Goal: Transaction & Acquisition: Subscribe to service/newsletter

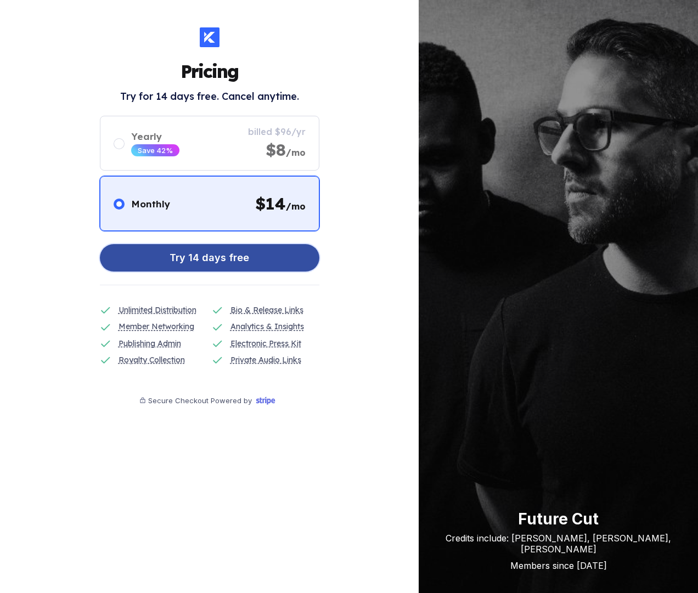
click at [206, 262] on div "Try 14 days free" at bounding box center [210, 258] width 80 height 22
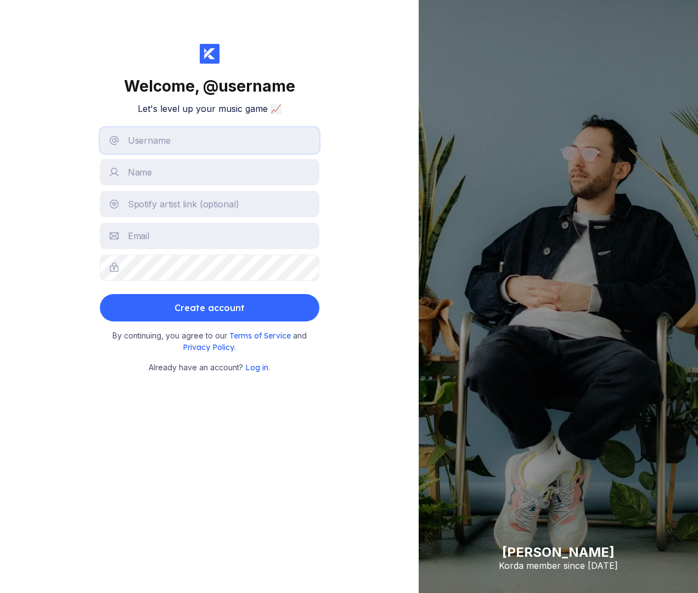
type input "alina.verbenchuk@gmail.com"
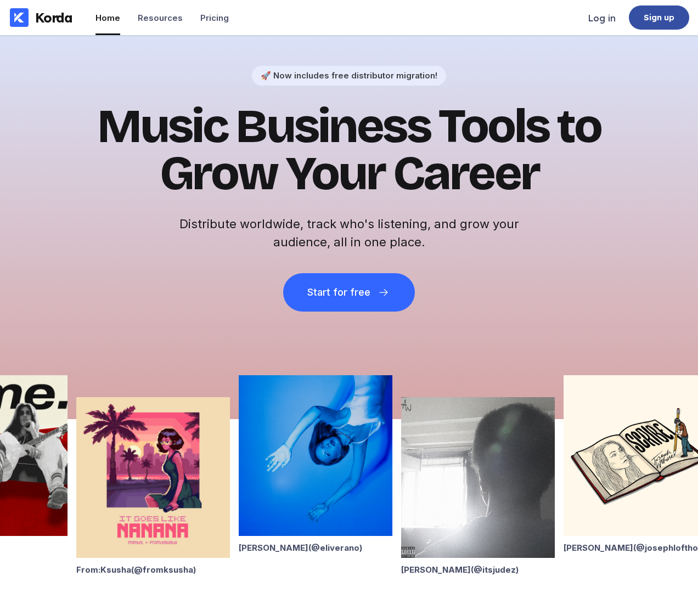
click at [648, 21] on div "Sign up" at bounding box center [659, 17] width 31 height 11
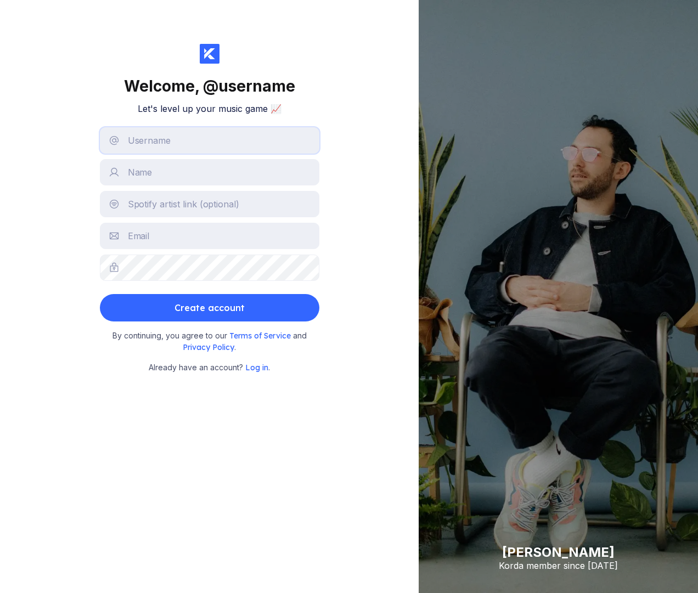
type input "alina.verbenchuk@gmail.com"
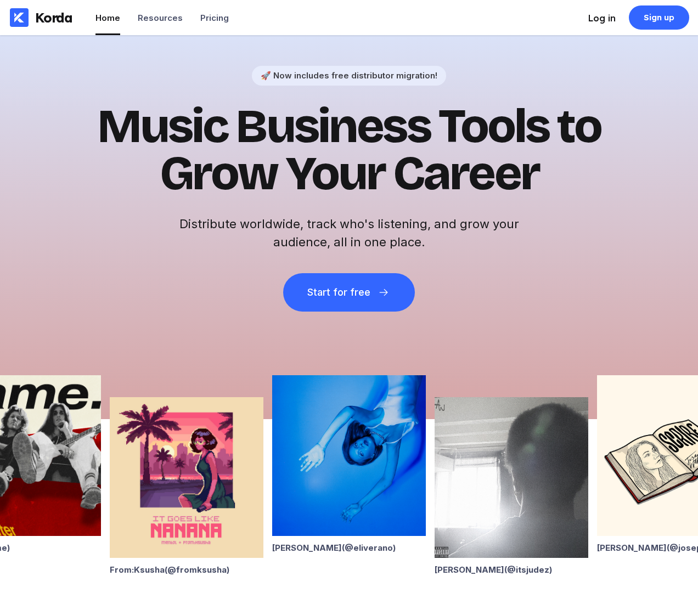
click at [612, 15] on div "Log in" at bounding box center [601, 18] width 27 height 11
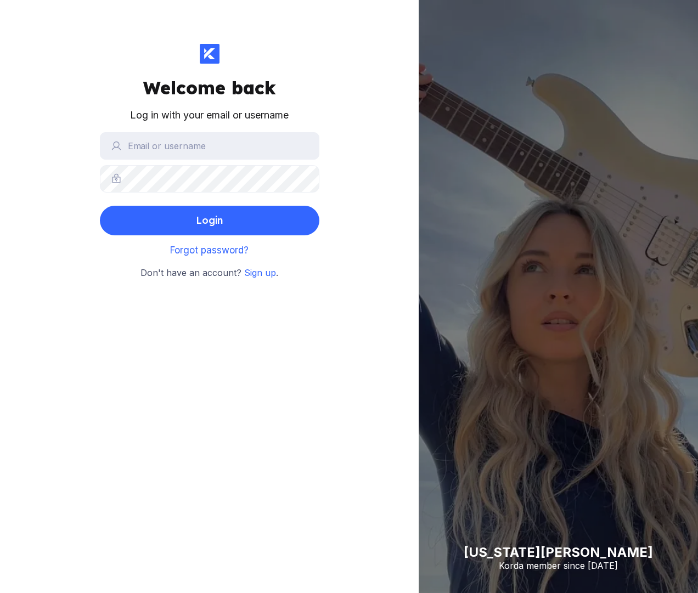
type input "alina.verbenchuk@gmail.com"
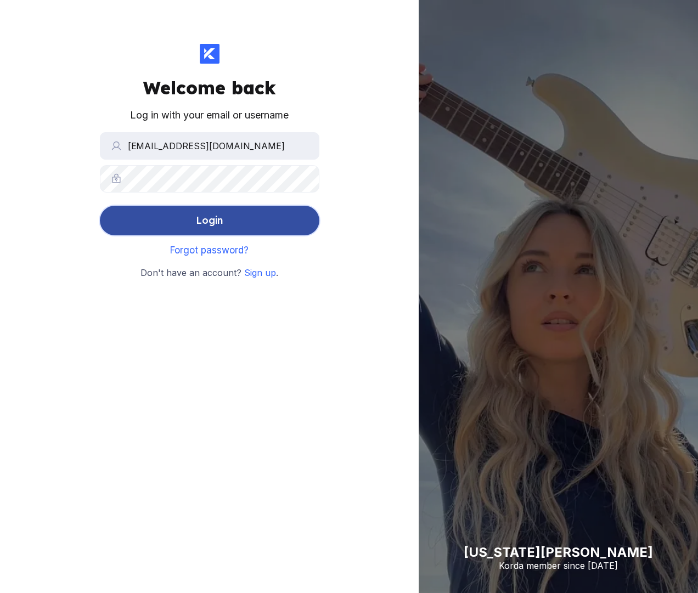
click at [262, 225] on button "Login" at bounding box center [210, 221] width 220 height 30
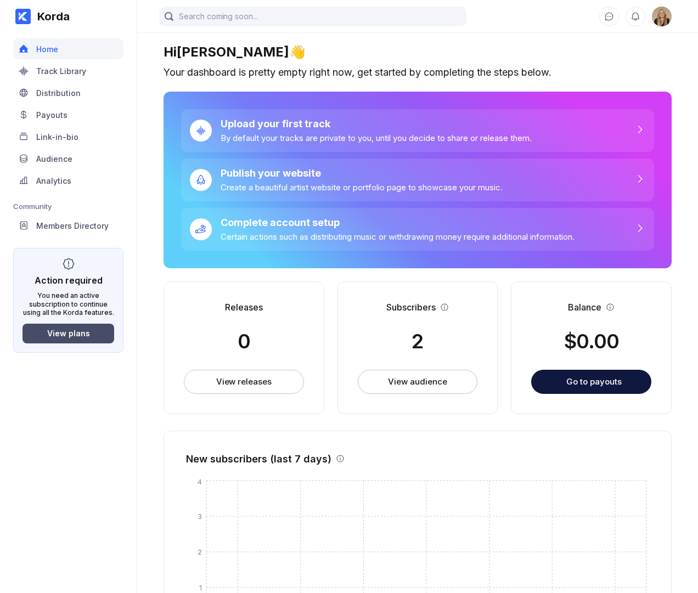
click at [87, 335] on div "View plans" at bounding box center [68, 333] width 43 height 9
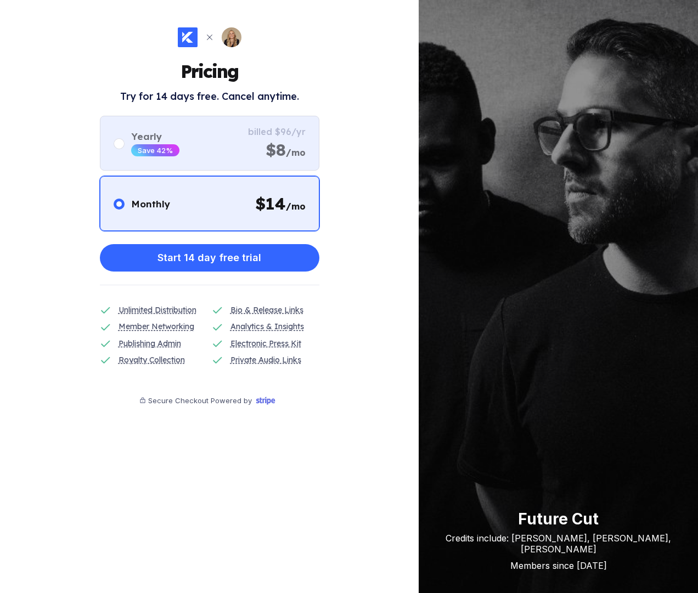
click at [202, 135] on div "Yearly Save 42% billed $96/yr $8 /mo" at bounding box center [210, 143] width 220 height 55
radio input "false"
radio input "true"
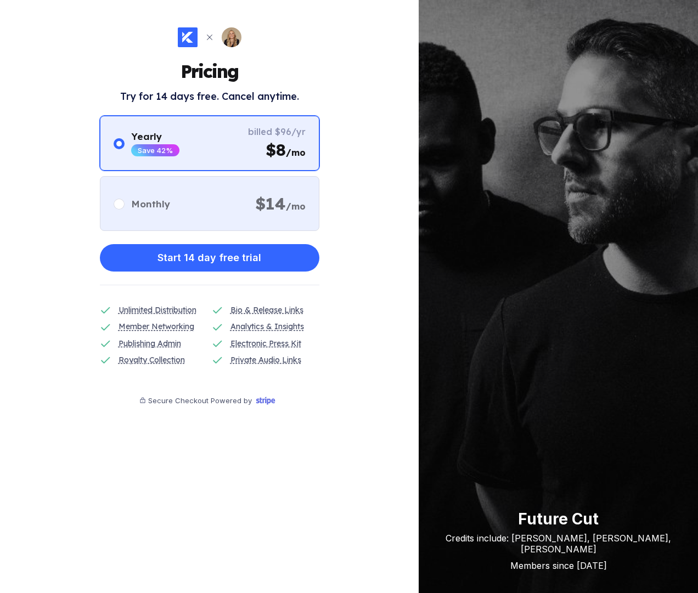
click at [212, 195] on div "Monthly $ 14 /mo" at bounding box center [210, 203] width 220 height 55
radio input "true"
radio input "false"
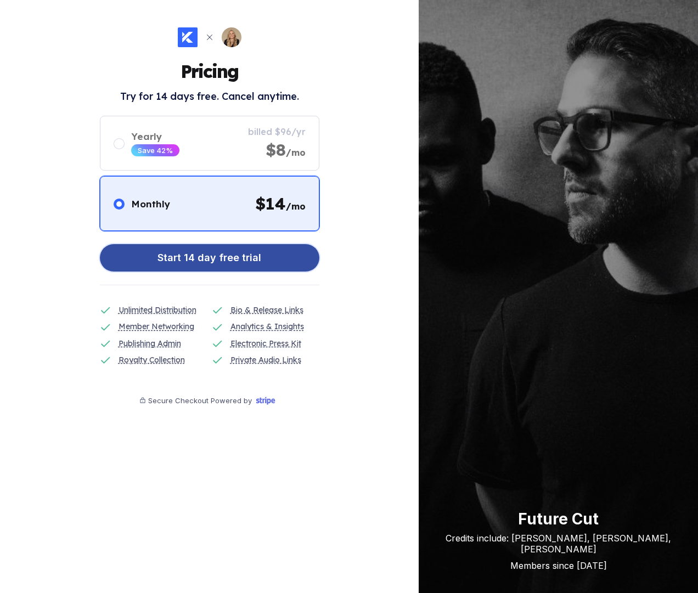
click at [199, 263] on div "Start 14 day free trial" at bounding box center [209, 258] width 104 height 22
click at [178, 263] on div "Start 14 day free trial" at bounding box center [209, 258] width 104 height 22
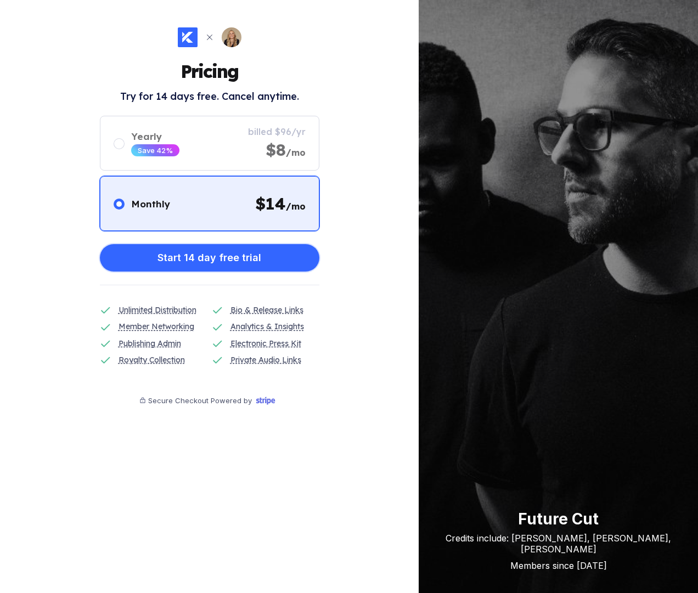
click at [271, 252] on button "Start 14 day free trial" at bounding box center [210, 257] width 220 height 27
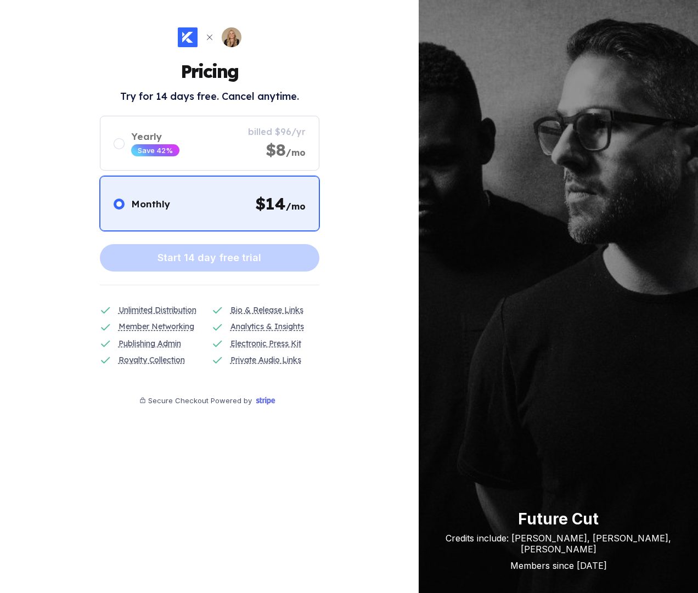
click at [271, 253] on div "Start 14 day free trial" at bounding box center [210, 255] width 220 height 33
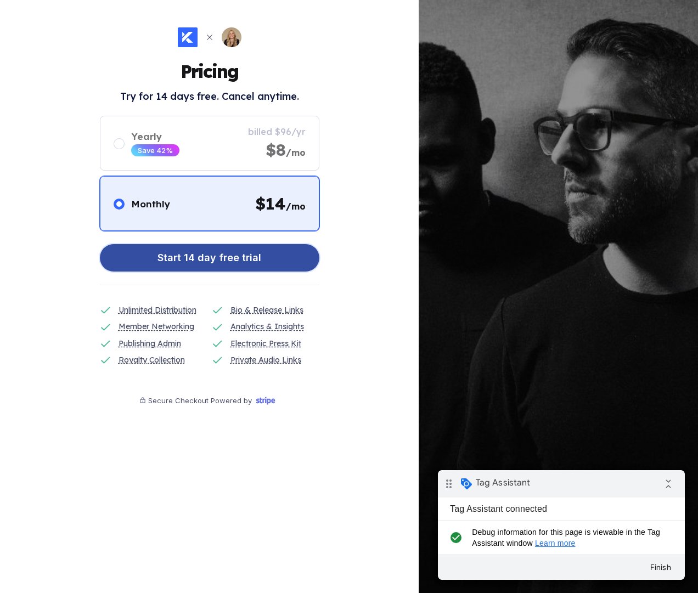
click at [275, 251] on button "Start 14 day free trial" at bounding box center [210, 257] width 220 height 27
click at [228, 257] on div "Start 14 day free trial" at bounding box center [209, 258] width 104 height 22
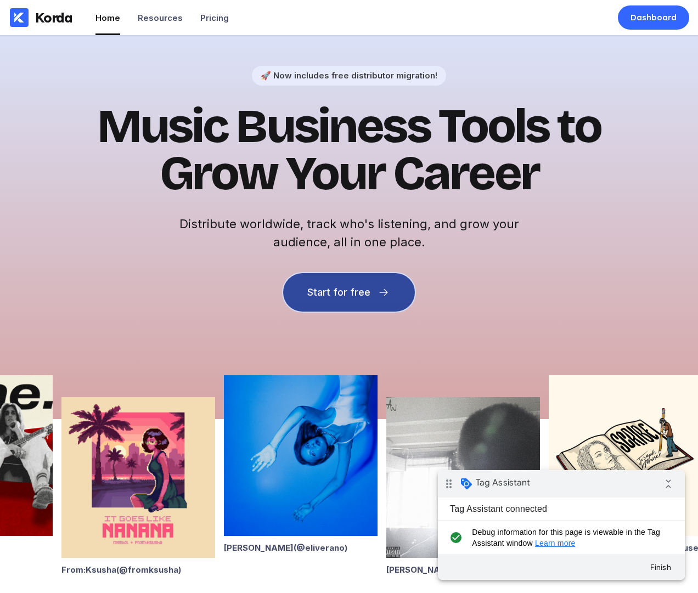
click at [341, 287] on div "Start for free" at bounding box center [338, 292] width 63 height 11
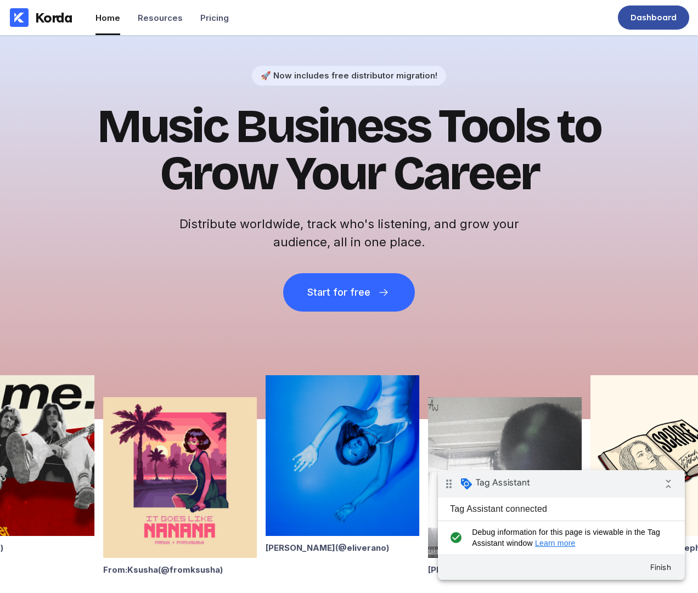
click at [640, 13] on div "Dashboard" at bounding box center [654, 17] width 46 height 11
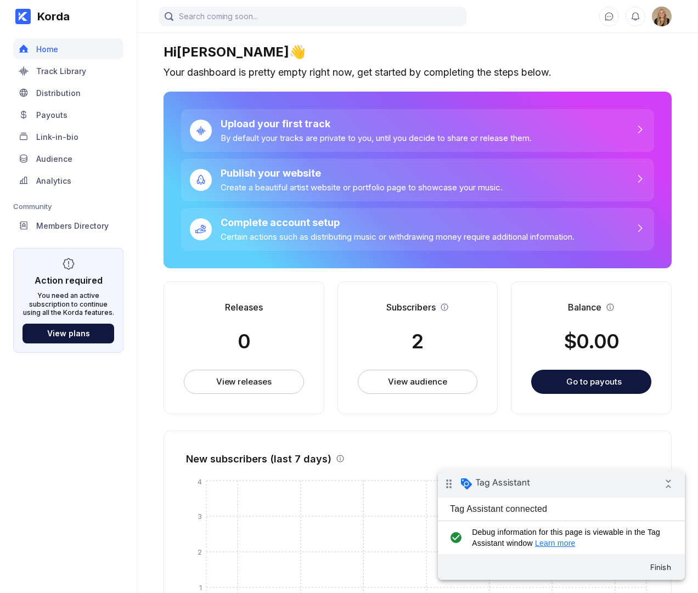
click at [656, 17] on img at bounding box center [662, 17] width 20 height 20
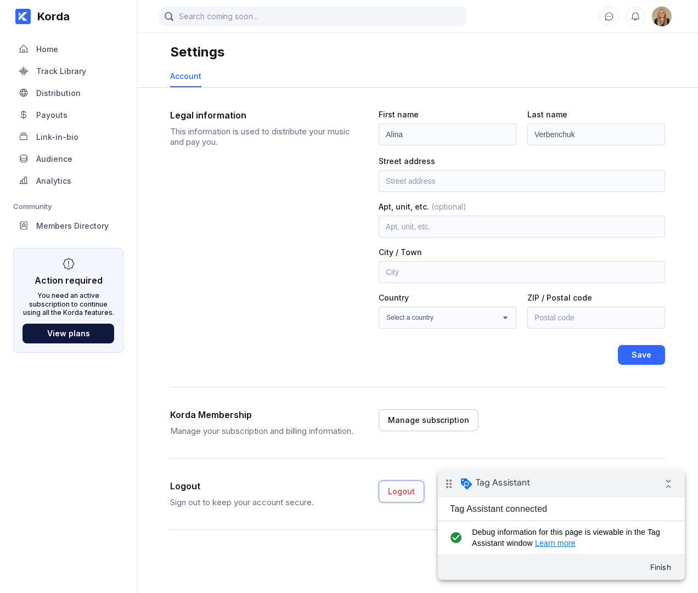
click at [401, 497] on div "Logout" at bounding box center [401, 491] width 27 height 11
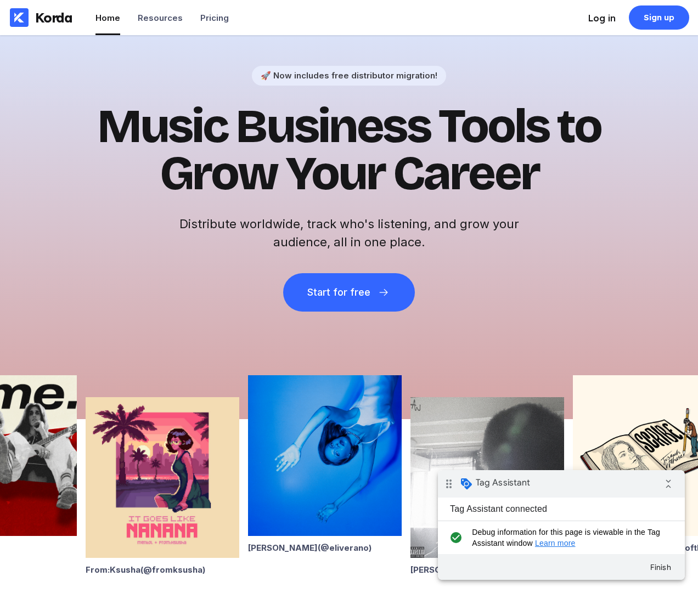
click at [606, 24] on li "Log in" at bounding box center [601, 17] width 27 height 35
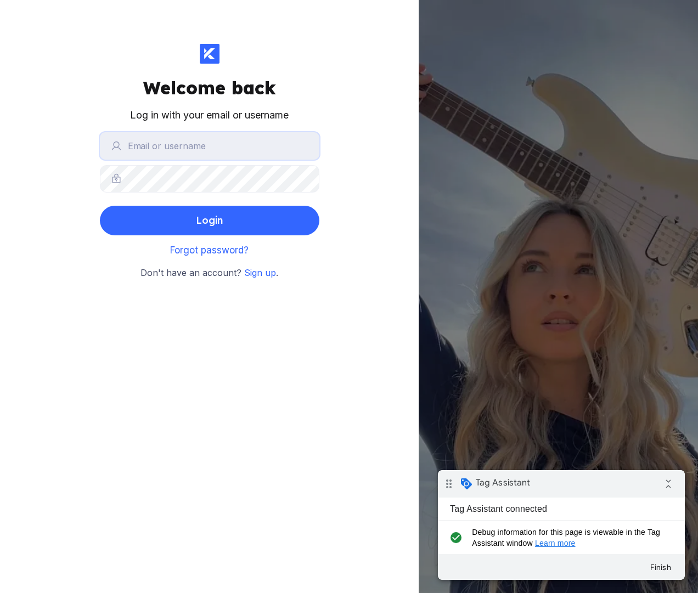
type input "alina.verbenchuk@gmail.com"
click at [252, 274] on span "Sign up" at bounding box center [260, 272] width 32 height 11
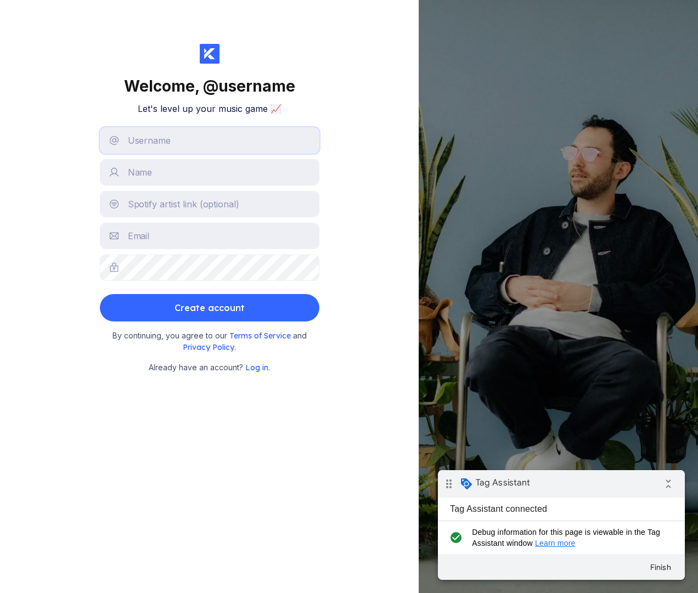
type input "alina.verbenchuk@gmail.com"
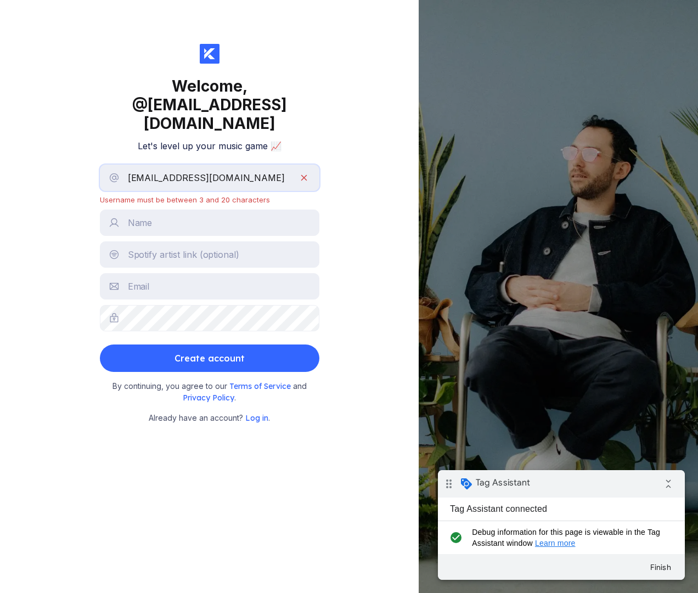
click at [305, 179] on input "alina.verbenchuk@gmail.com" at bounding box center [210, 178] width 220 height 26
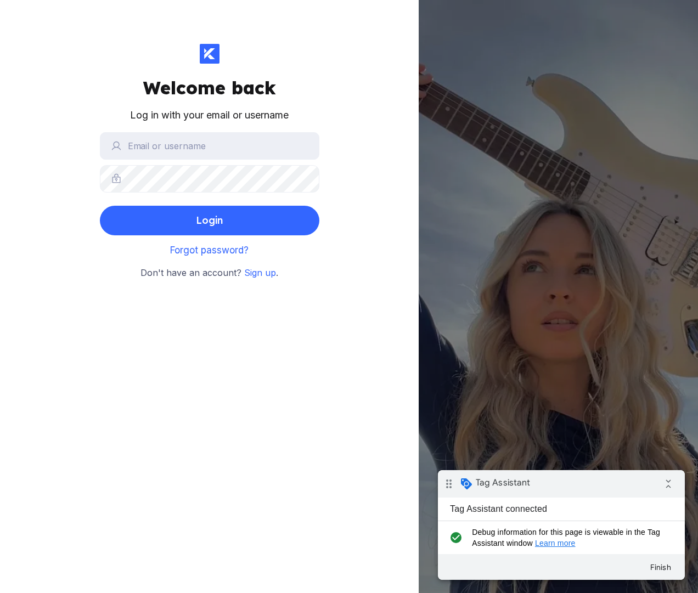
type input "alina.verbenchuk@gmail.com"
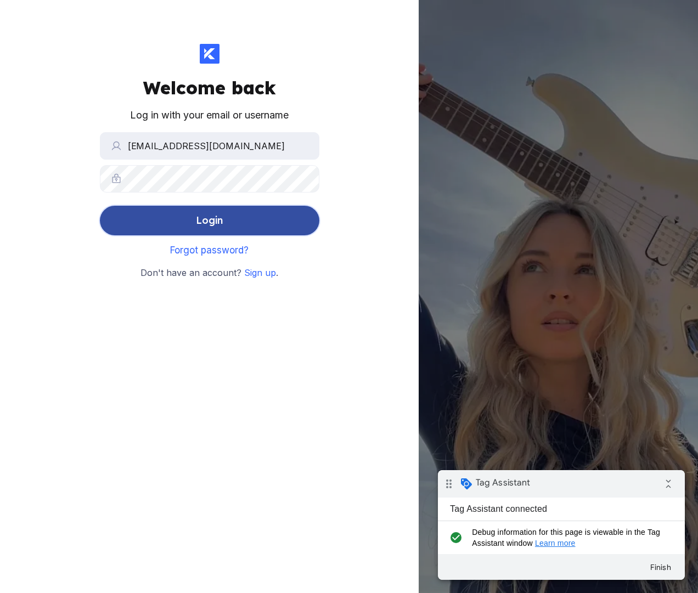
click at [229, 207] on button "Login" at bounding box center [210, 221] width 220 height 30
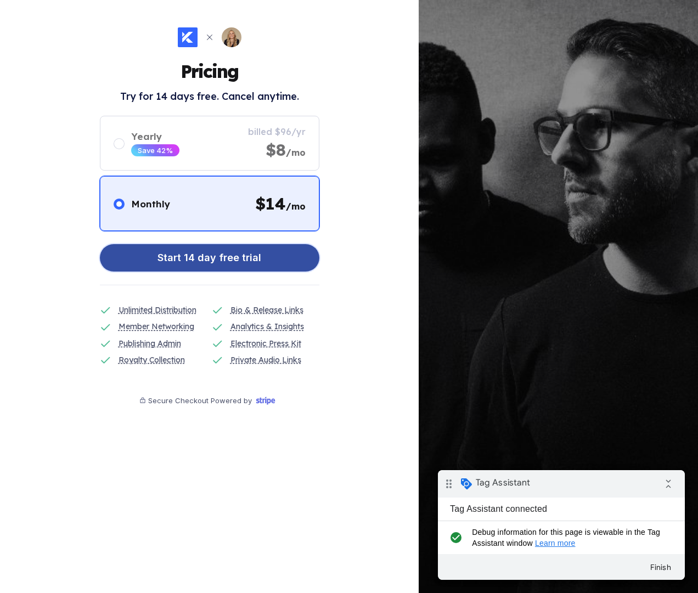
click at [235, 261] on div "Start 14 day free trial" at bounding box center [209, 258] width 104 height 22
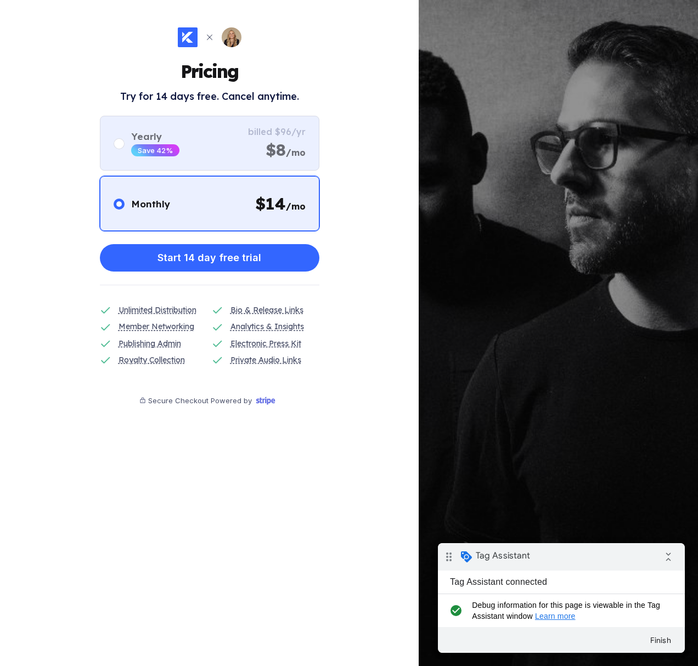
click at [285, 163] on div "Yearly Save 42% billed $96/yr $8 /mo" at bounding box center [210, 143] width 220 height 55
radio input "false"
radio input "true"
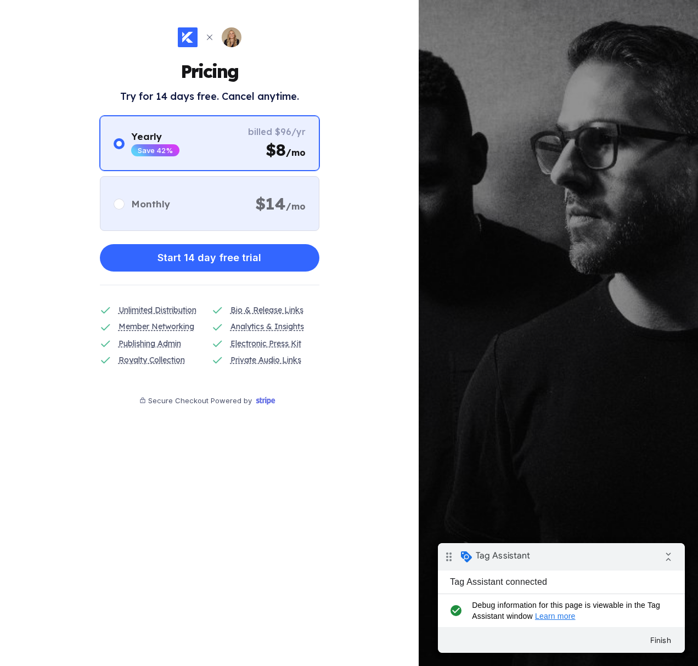
click at [285, 181] on div "Monthly $ 14 /mo" at bounding box center [210, 203] width 220 height 55
radio input "true"
radio input "false"
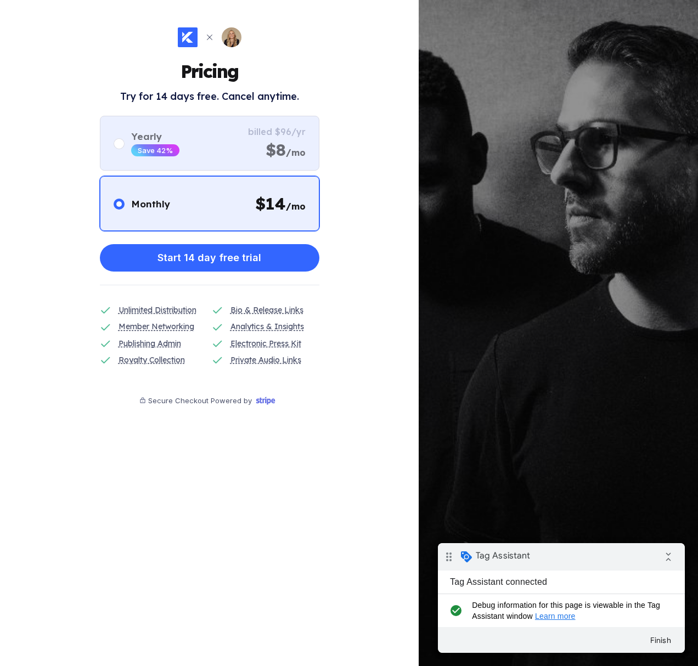
click at [285, 142] on div "$8 /mo" at bounding box center [286, 149] width 40 height 21
radio input "false"
radio input "true"
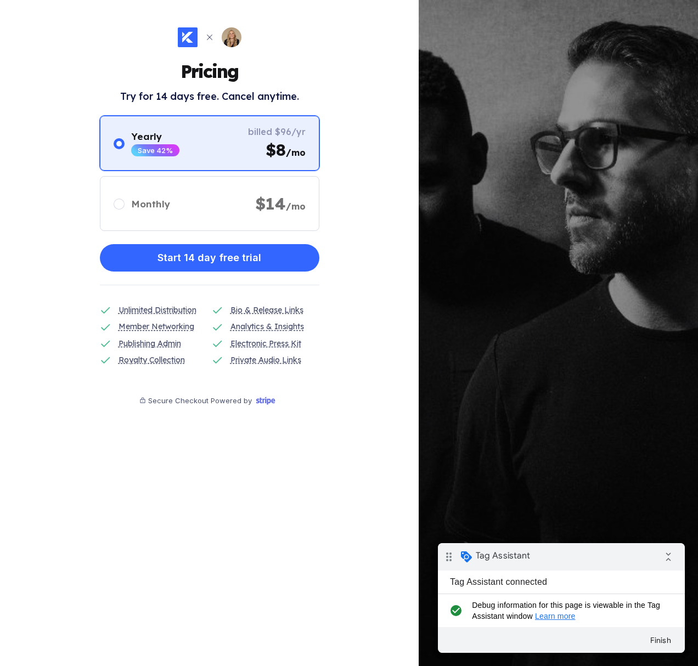
click at [285, 175] on div "Monthly $ 14 /mo Yearly Save 42% billed $96/yr $8 /mo" at bounding box center [210, 173] width 220 height 115
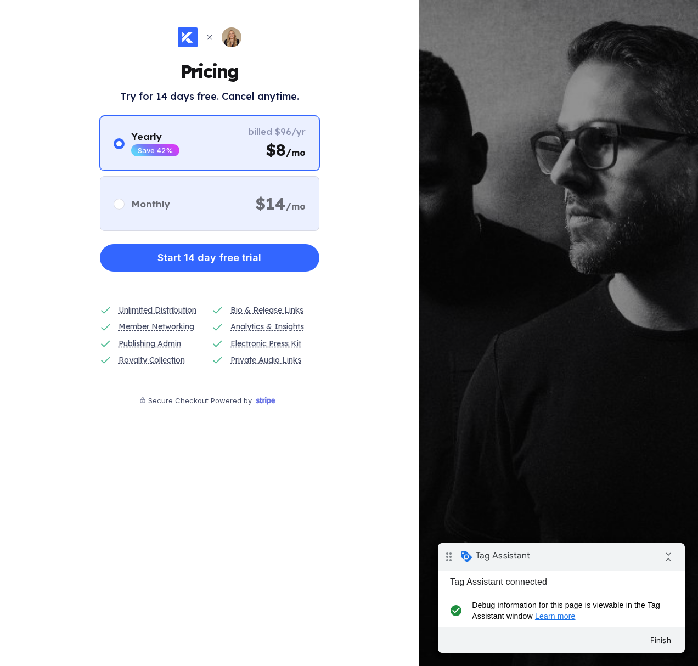
click at [287, 185] on div "Monthly $ 14 /mo" at bounding box center [210, 203] width 220 height 55
radio input "true"
radio input "false"
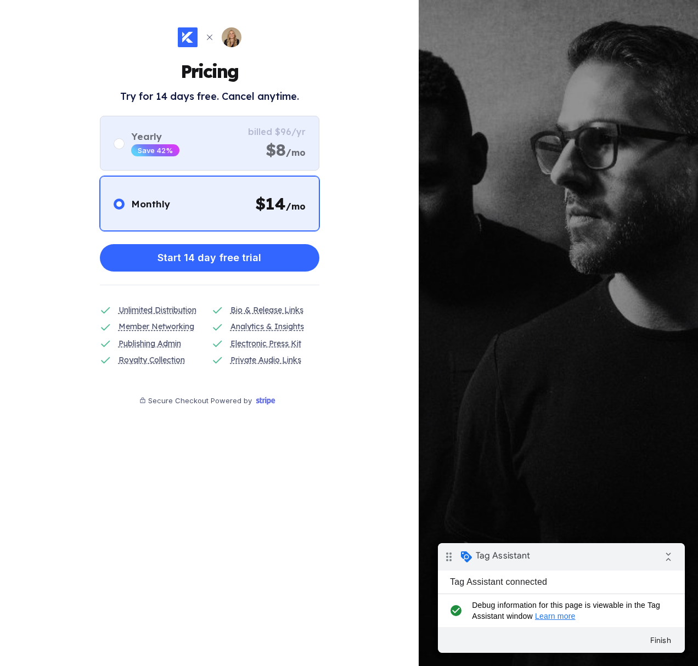
click at [289, 163] on div "Yearly Save 42% billed $96/yr $8 /mo" at bounding box center [210, 143] width 220 height 55
radio input "false"
radio input "true"
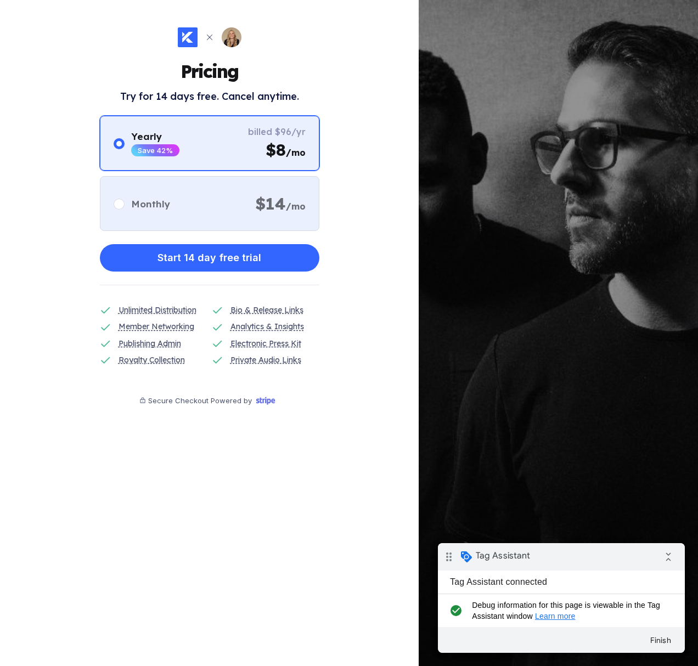
click at [289, 191] on div "Monthly $ 14 /mo" at bounding box center [210, 203] width 220 height 55
radio input "true"
radio input "false"
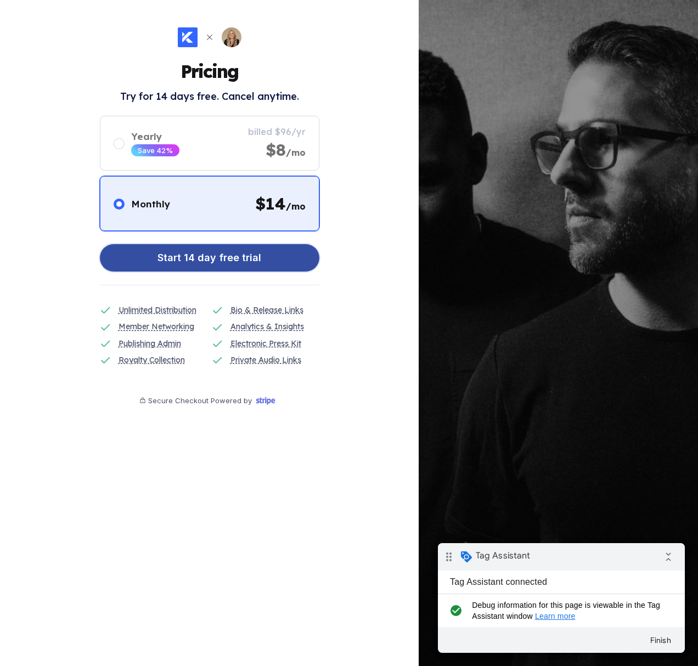
click at [260, 255] on button "Start 14 day free trial" at bounding box center [210, 257] width 220 height 27
click at [276, 266] on button "Start 14 day free trial" at bounding box center [210, 257] width 220 height 27
